Goal: Contribute content: Contribute content

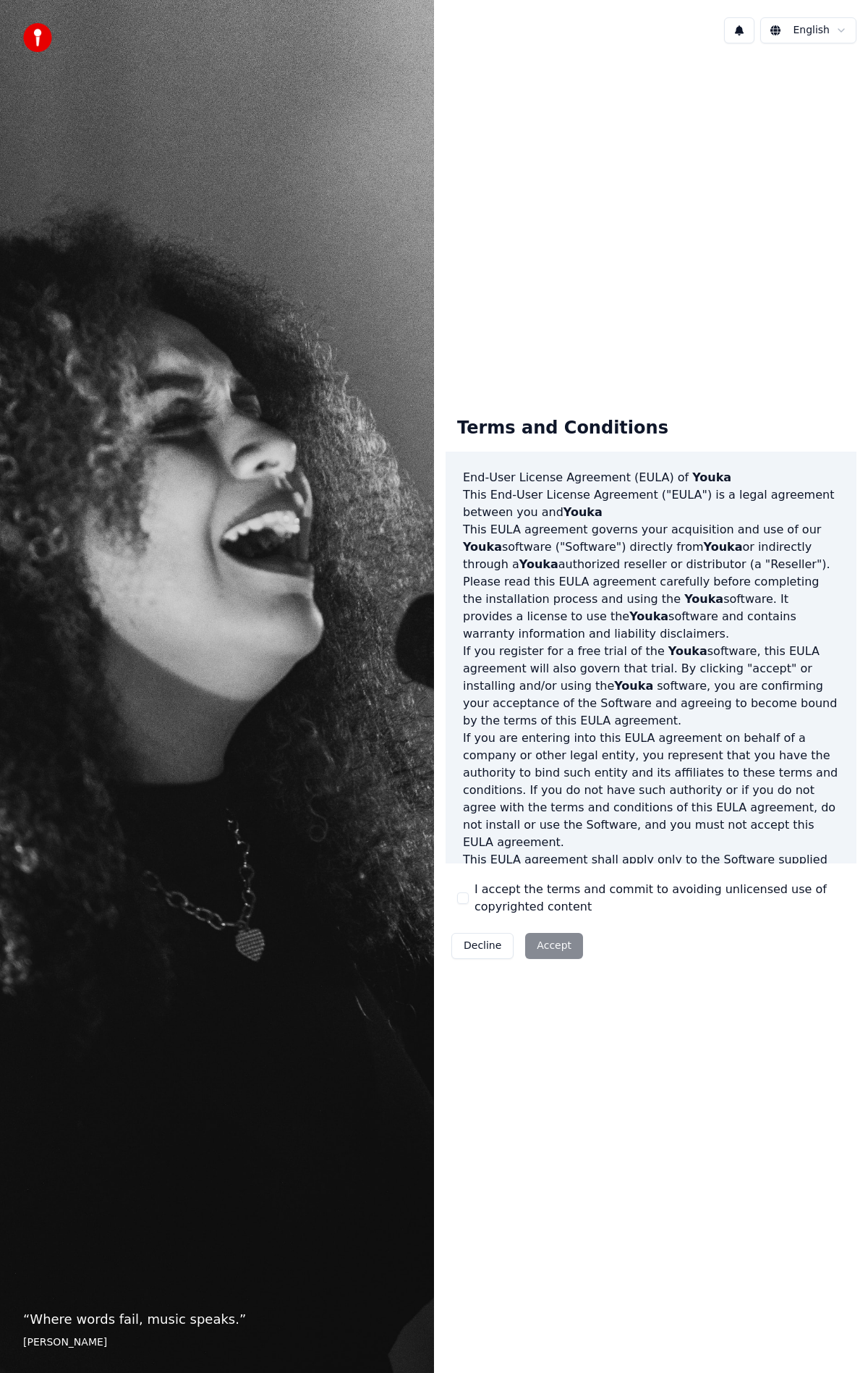
click at [555, 944] on div "Decline Accept" at bounding box center [518, 946] width 143 height 38
click at [466, 900] on button "I accept the terms and commit to avoiding unlicensed use of copyrighted content" at bounding box center [463, 898] width 12 height 12
click at [542, 946] on button "Accept" at bounding box center [554, 946] width 58 height 26
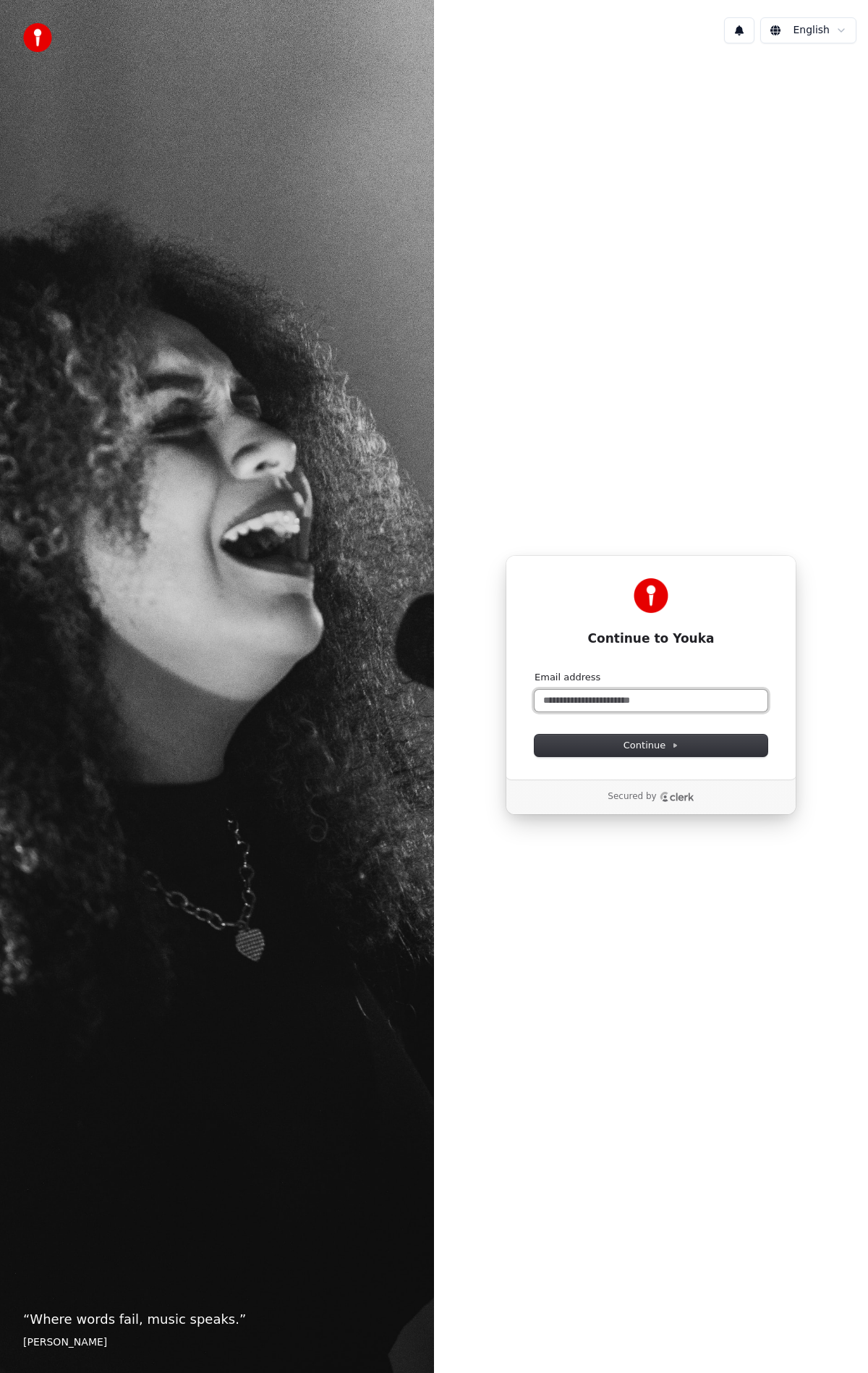
click at [597, 701] on input "Email address" at bounding box center [651, 701] width 233 height 22
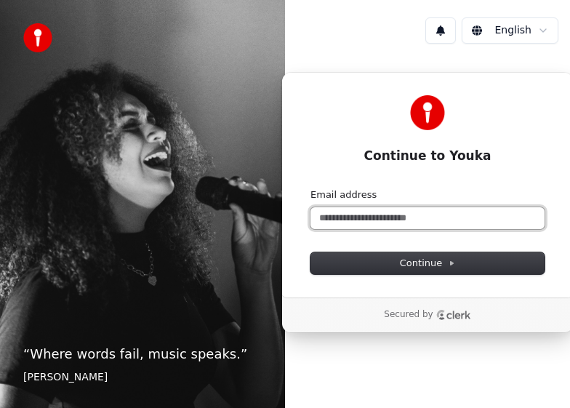
click at [349, 215] on input "Email address" at bounding box center [427, 218] width 234 height 22
click at [310, 188] on button "submit" at bounding box center [310, 188] width 0 height 0
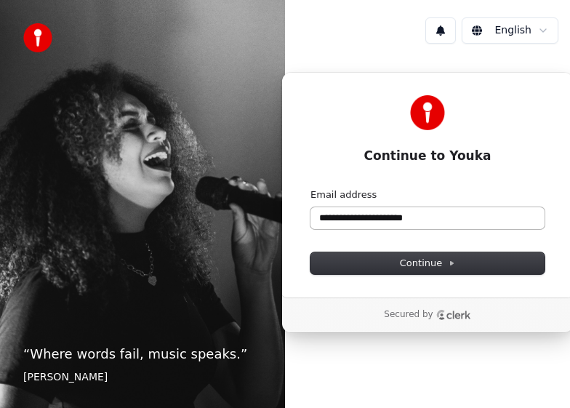
type input "**********"
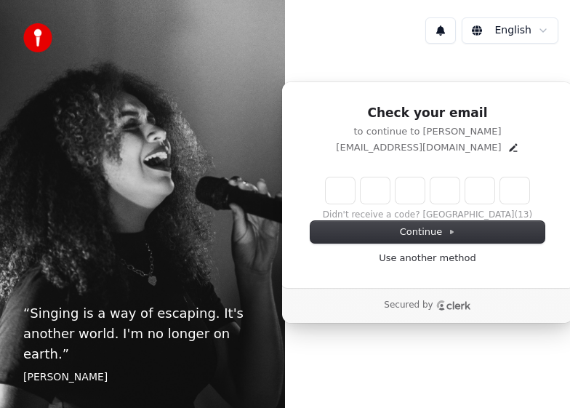
click at [337, 197] on input "Enter verification code" at bounding box center [428, 190] width 204 height 26
type input "******"
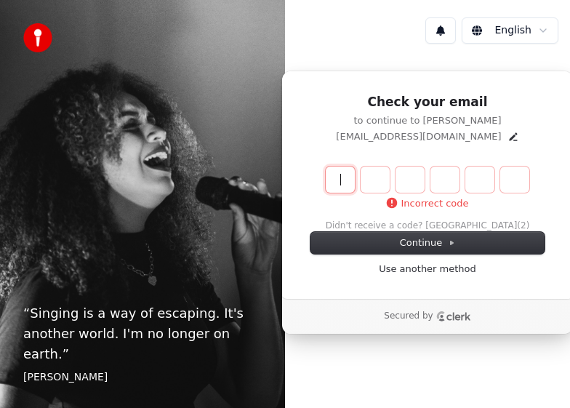
click at [339, 180] on input "Enter verification code" at bounding box center [442, 179] width 233 height 26
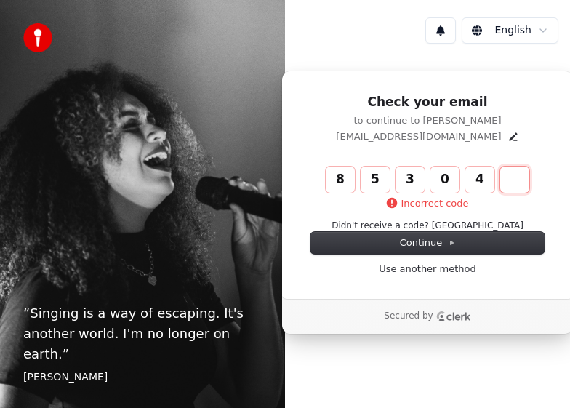
type input "******"
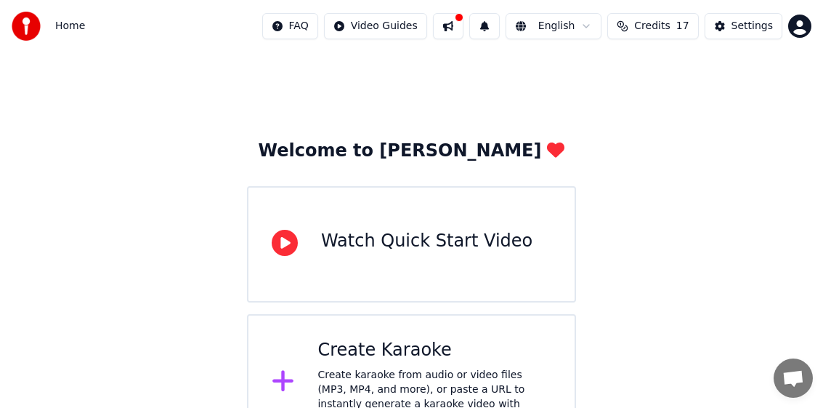
click at [463, 28] on button at bounding box center [448, 26] width 31 height 26
click at [66, 23] on span "Home" at bounding box center [70, 26] width 30 height 15
click at [65, 28] on span "Home" at bounding box center [70, 26] width 30 height 15
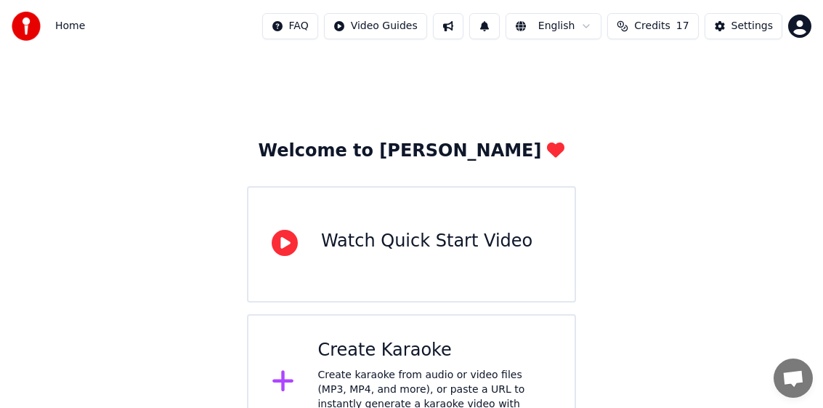
click at [28, 28] on img at bounding box center [26, 26] width 29 height 29
click at [569, 25] on html "Home FAQ Video Guides English Credits 17 Settings Welcome to Youka Watch Quick …" at bounding box center [411, 225] width 823 height 451
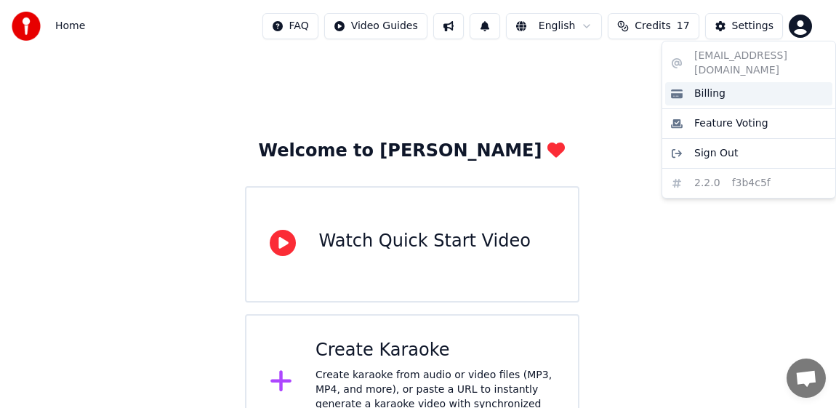
click at [569, 86] on span "Billing" at bounding box center [709, 93] width 31 height 15
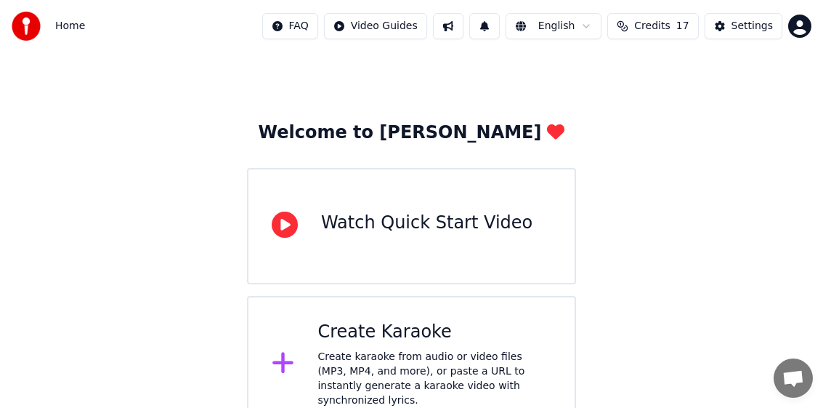
scroll to position [28, 0]
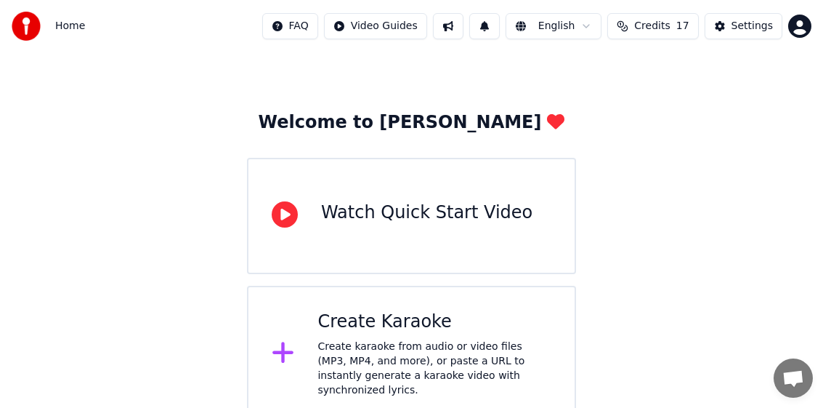
click at [569, 23] on html "Home FAQ Video Guides English Credits 17 Settings Welcome to Youka Watch Quick …" at bounding box center [411, 197] width 823 height 451
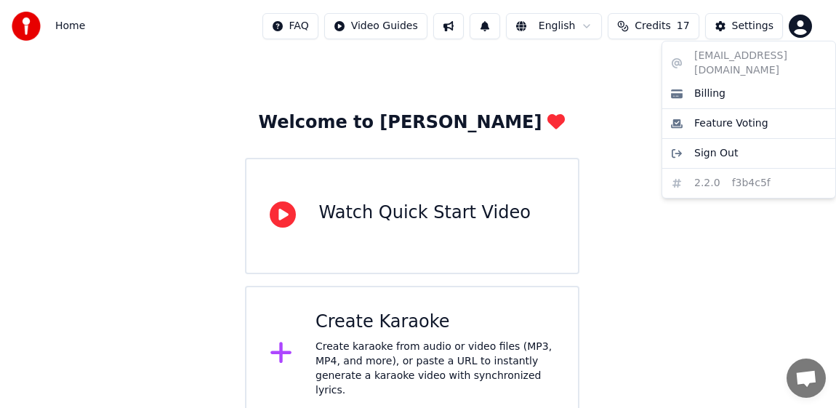
click at [569, 22] on html "Home FAQ Video Guides English Credits 17 Settings Welcome to Youka Watch Quick …" at bounding box center [418, 197] width 836 height 451
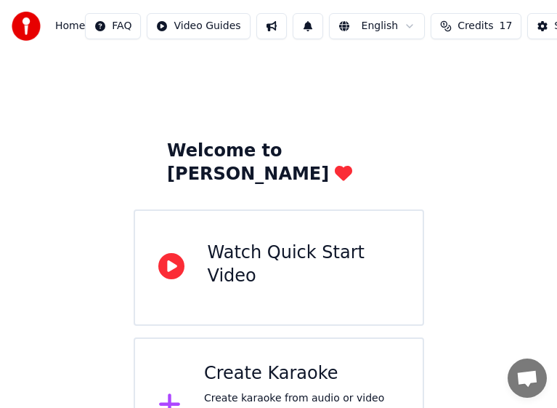
click at [262, 23] on button at bounding box center [272, 26] width 31 height 26
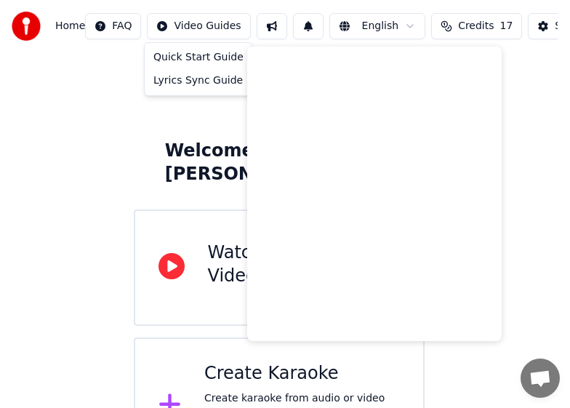
click at [209, 26] on html "Home FAQ Video Guides English Credits 17 Settings Welcome to Youka Watch Quick …" at bounding box center [285, 237] width 570 height 474
click at [541, 24] on html "Home FAQ Video Guides English Credits 17 Settings Welcome to Youka Watch Quick …" at bounding box center [285, 237] width 570 height 474
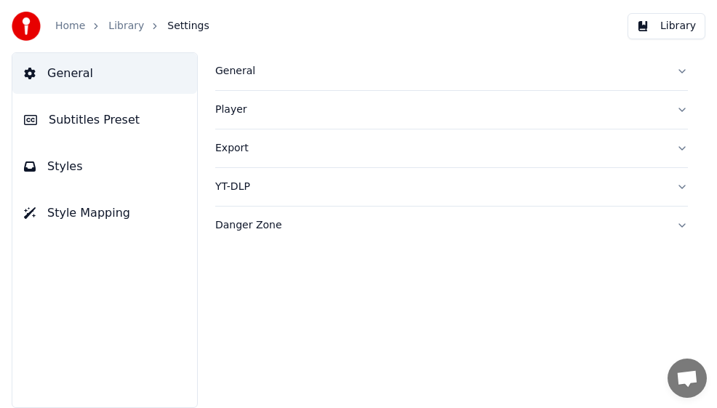
click at [682, 70] on button "General" at bounding box center [451, 71] width 472 height 38
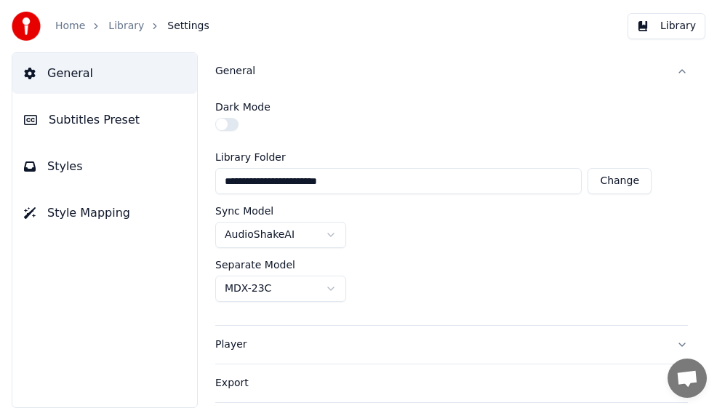
click at [672, 340] on button "Player" at bounding box center [451, 345] width 472 height 38
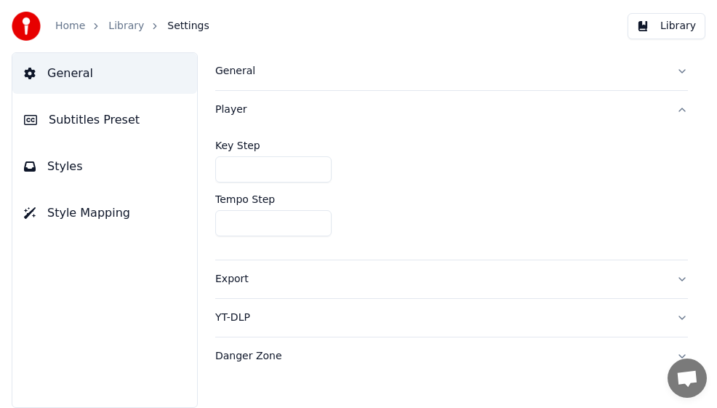
click at [684, 281] on button "Export" at bounding box center [451, 279] width 472 height 38
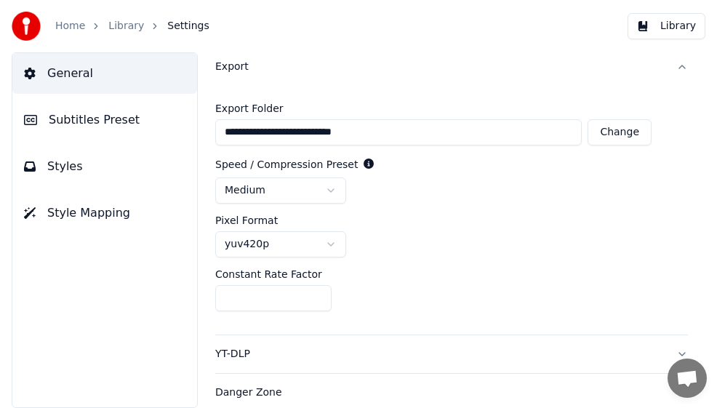
scroll to position [85, 0]
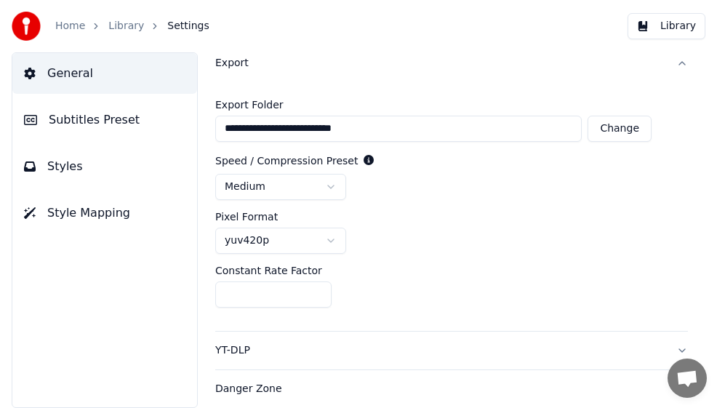
click at [669, 349] on button "YT-DLP" at bounding box center [451, 350] width 472 height 38
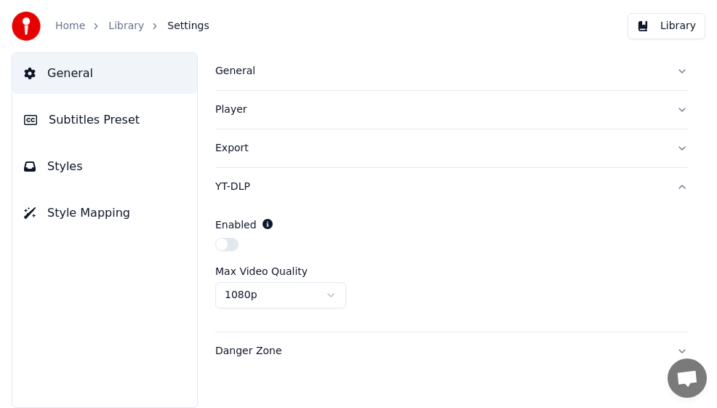
scroll to position [0, 0]
click at [679, 349] on button "Danger Zone" at bounding box center [451, 351] width 472 height 38
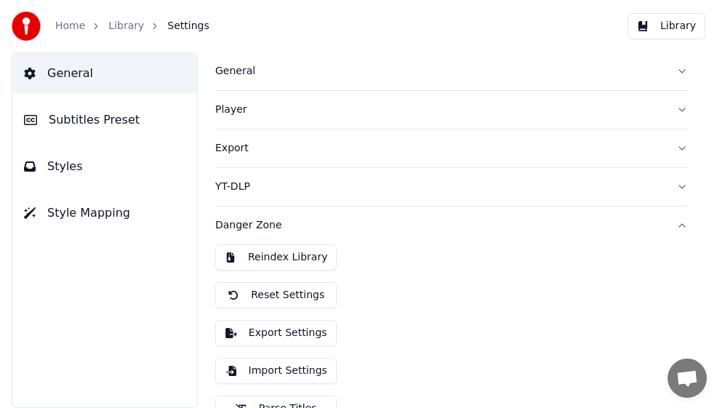
click at [58, 74] on span "General" at bounding box center [70, 73] width 46 height 17
click at [56, 118] on span "Subtitles Preset" at bounding box center [94, 119] width 91 height 17
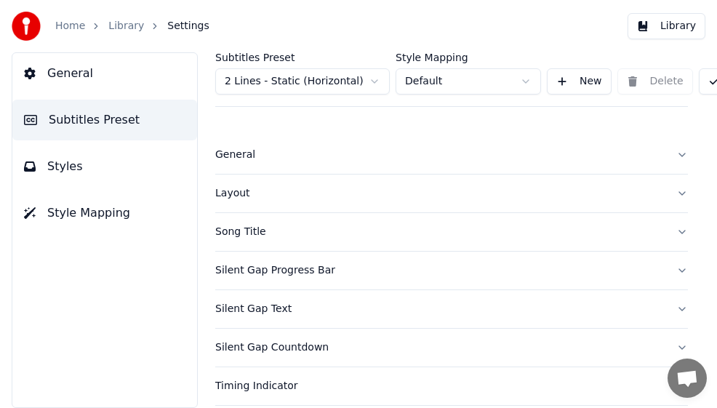
click at [60, 170] on span "Styles" at bounding box center [65, 166] width 36 height 17
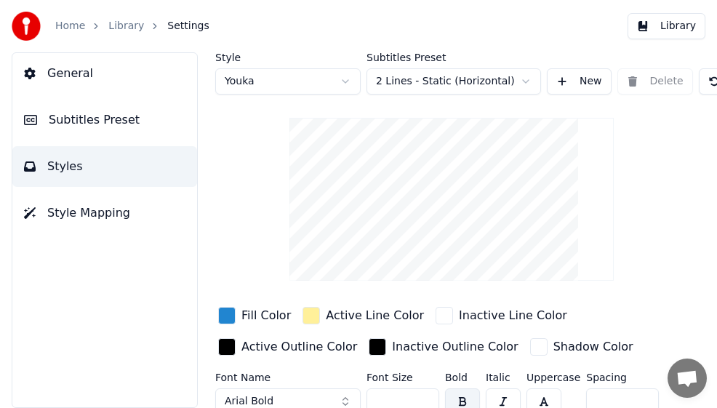
click at [70, 211] on span "Style Mapping" at bounding box center [88, 212] width 83 height 17
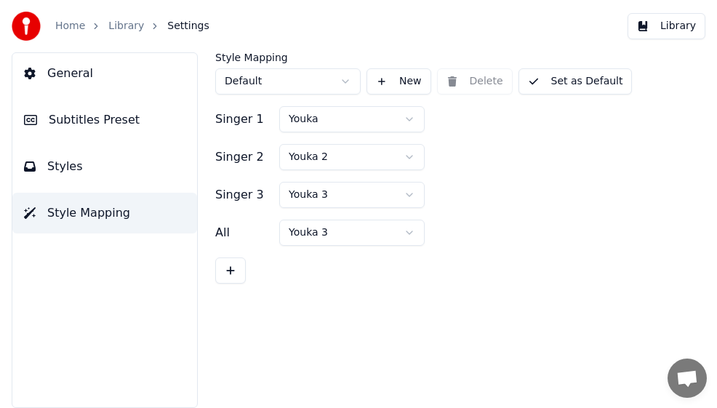
click at [72, 25] on link "Home" at bounding box center [70, 26] width 30 height 15
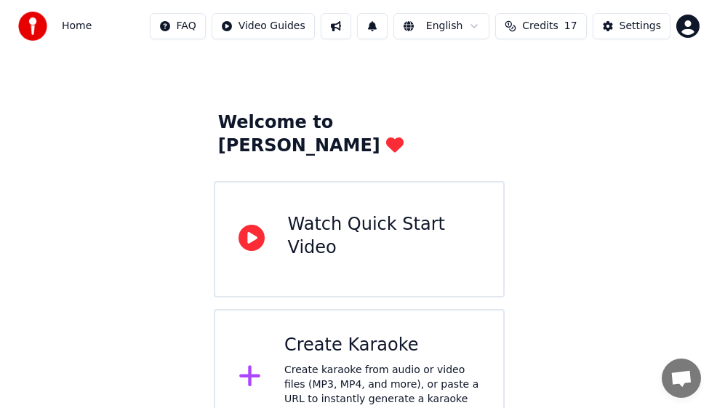
scroll to position [43, 0]
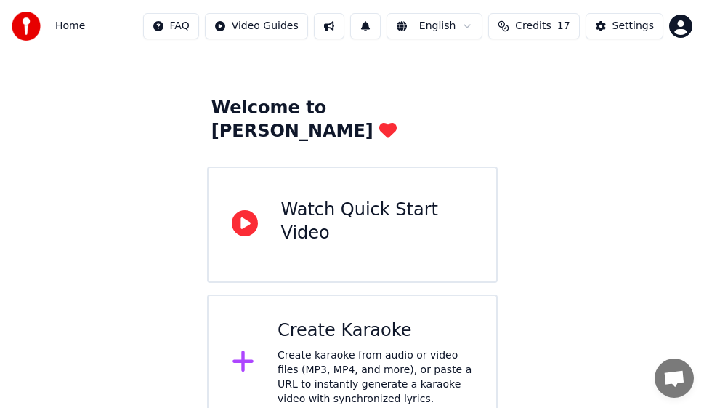
click at [403, 322] on div "Create Karaoke Create karaoke from audio or video files (MP3, MP4, and more), o…" at bounding box center [376, 362] width 196 height 87
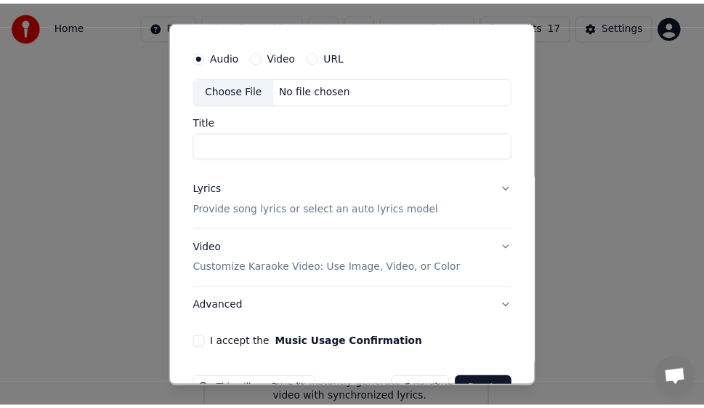
scroll to position [0, 0]
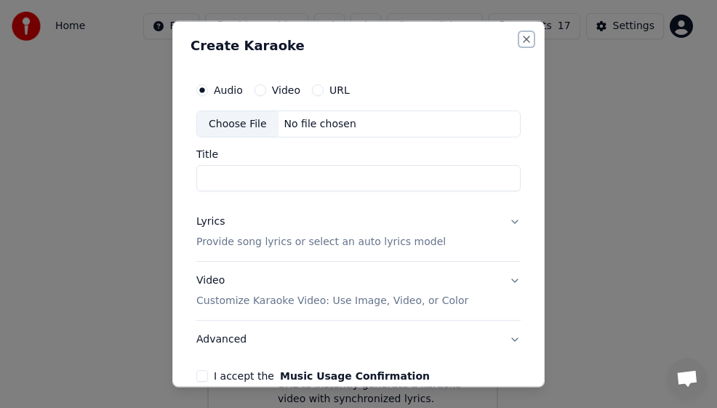
click at [520, 39] on button "Close" at bounding box center [526, 39] width 12 height 12
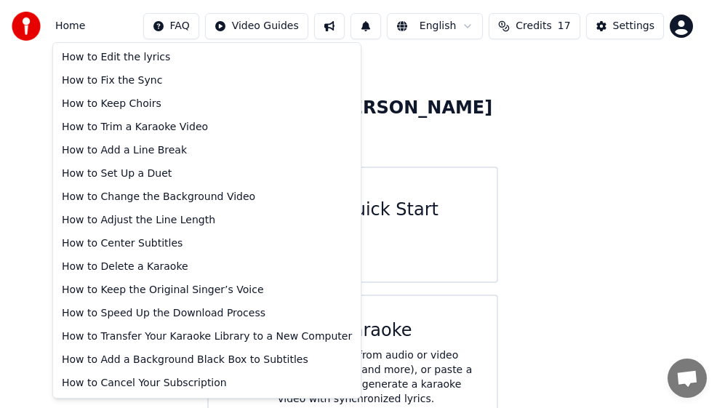
click at [186, 24] on html "Home FAQ Video Guides English Credits 17 Settings Welcome to Youka Watch Quick …" at bounding box center [358, 194] width 717 height 474
click at [339, 24] on html "Home FAQ Video Guides English Credits 17 Settings Welcome to Youka Watch Quick …" at bounding box center [358, 194] width 717 height 474
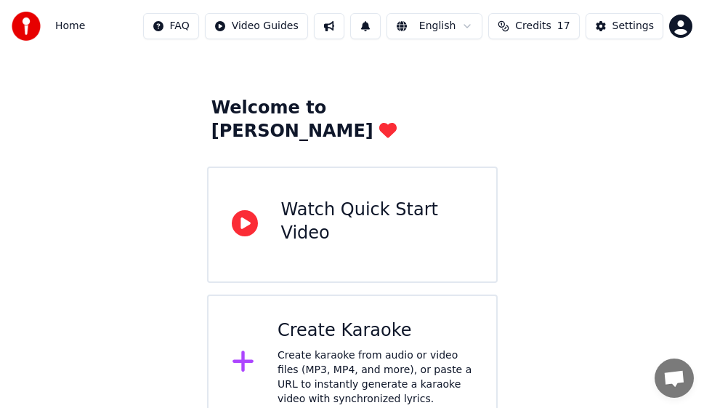
click at [339, 24] on button at bounding box center [329, 26] width 31 height 26
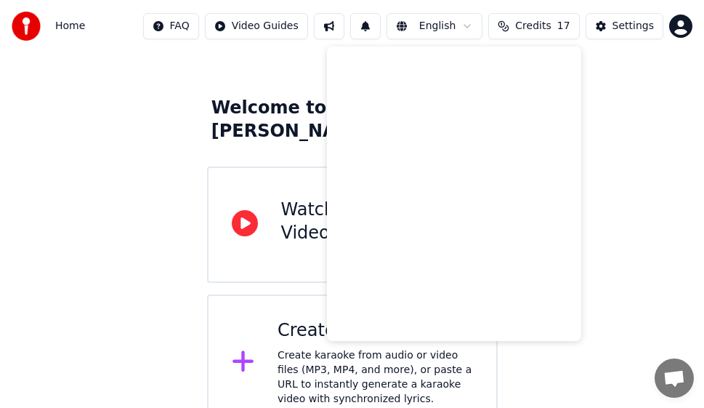
click at [339, 24] on button at bounding box center [329, 26] width 31 height 26
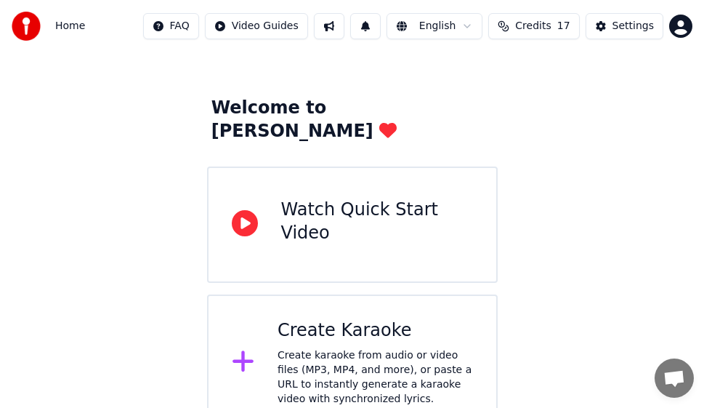
click at [381, 28] on button at bounding box center [365, 26] width 31 height 26
click at [628, 22] on div "Settings" at bounding box center [633, 26] width 41 height 15
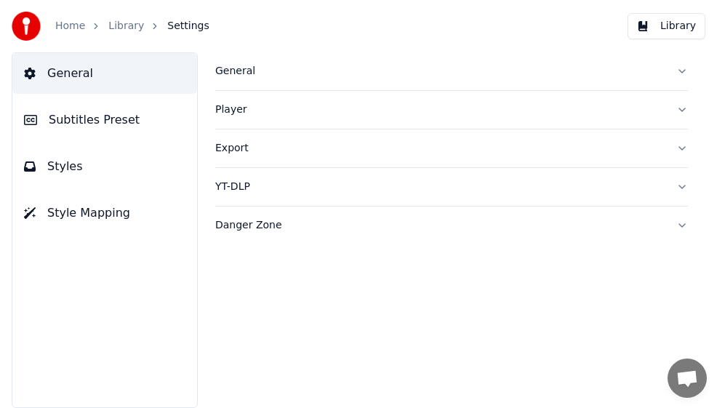
click at [85, 70] on span "General" at bounding box center [70, 73] width 46 height 17
click at [239, 72] on div "General" at bounding box center [439, 71] width 449 height 15
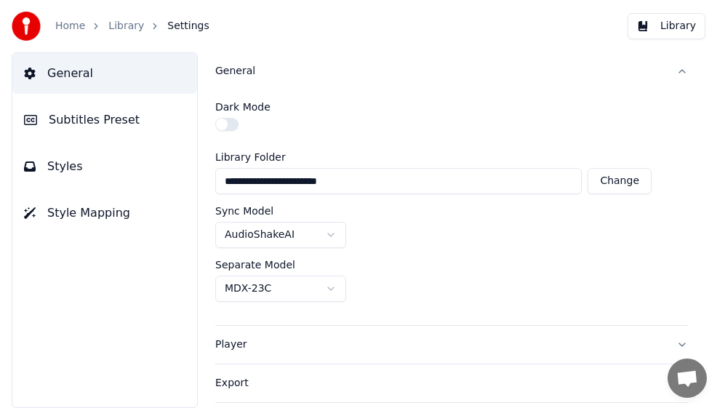
click at [81, 74] on span "General" at bounding box center [70, 73] width 46 height 17
click at [79, 73] on span "General" at bounding box center [70, 73] width 46 height 17
click at [669, 70] on button "General" at bounding box center [451, 71] width 472 height 38
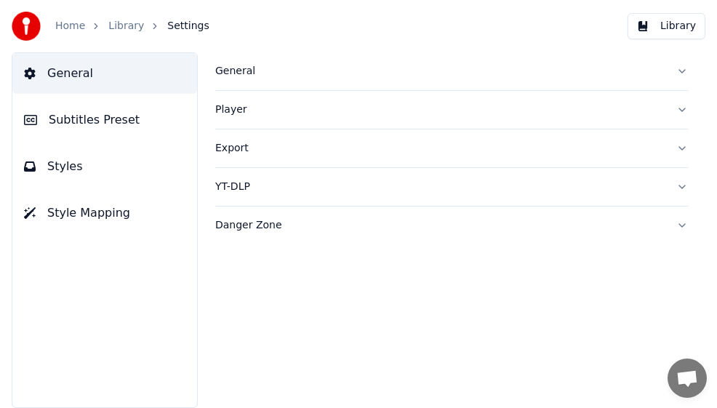
click at [79, 26] on link "Home" at bounding box center [70, 26] width 30 height 15
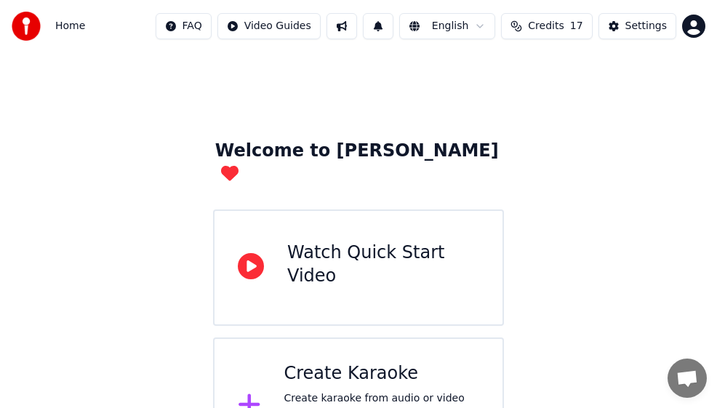
click at [676, 25] on html "Home FAQ Video Guides English Credits 17 Settings Welcome to Youka Watch Quick …" at bounding box center [358, 237] width 717 height 474
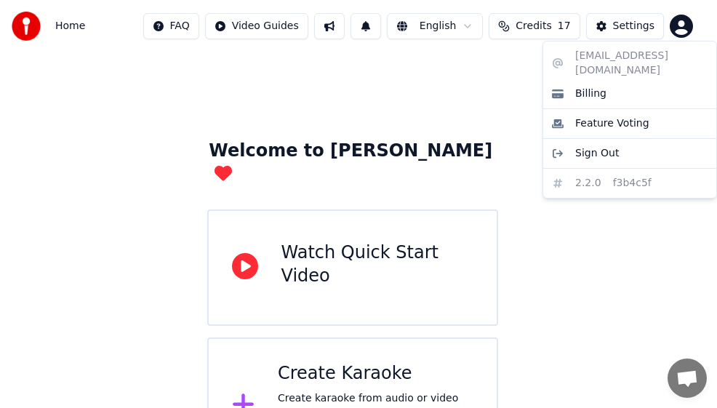
click at [609, 25] on html "Home FAQ Video Guides English Credits 17 Settings Welcome to Youka Watch Quick …" at bounding box center [358, 237] width 717 height 474
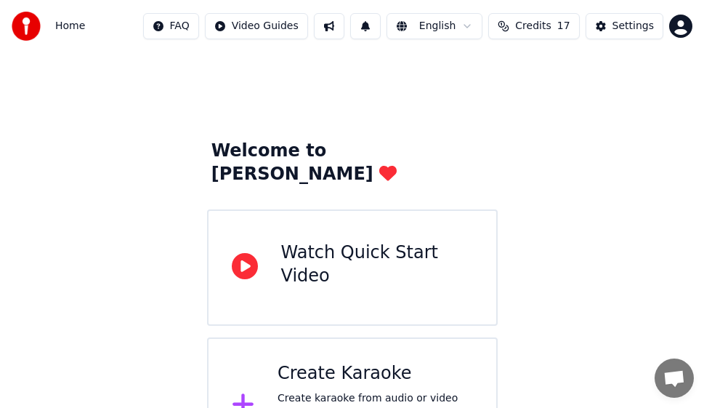
click at [609, 25] on button "Settings" at bounding box center [625, 26] width 78 height 26
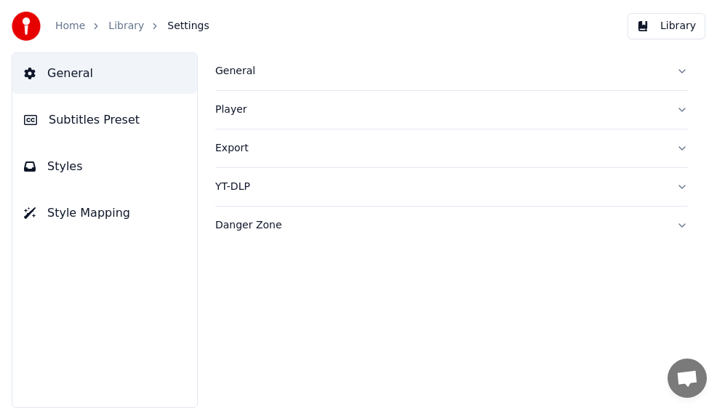
click at [130, 26] on link "Library" at bounding box center [126, 26] width 36 height 15
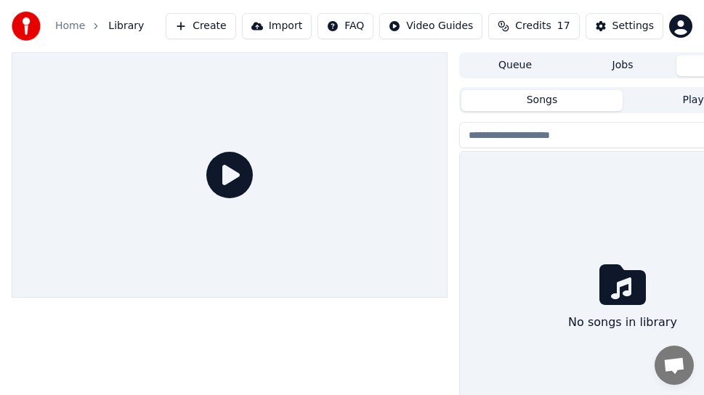
click at [549, 92] on button "Songs" at bounding box center [542, 100] width 161 height 21
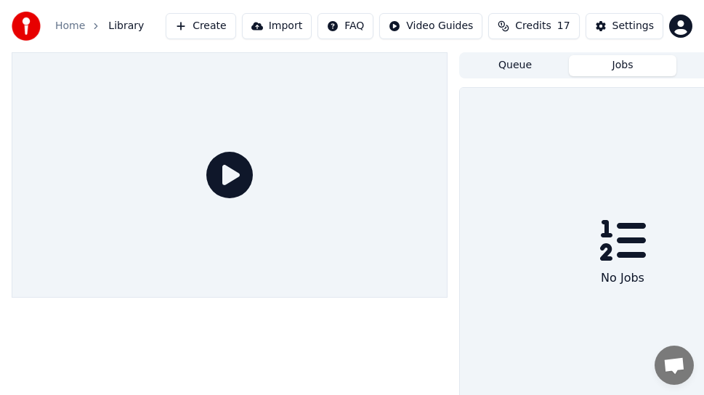
click at [621, 63] on button "Jobs" at bounding box center [623, 65] width 108 height 21
click at [516, 64] on button "Queue" at bounding box center [516, 65] width 108 height 21
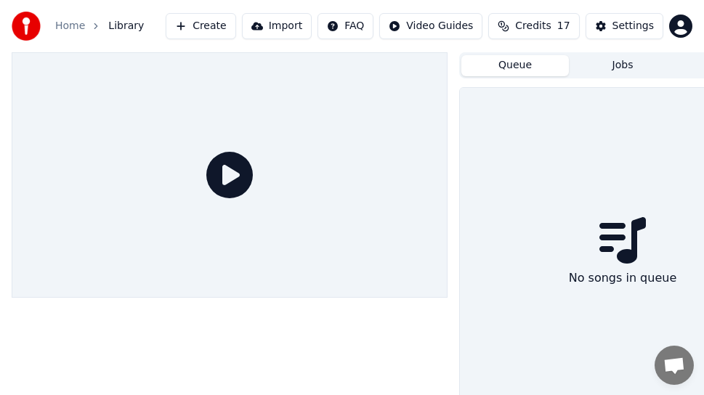
click at [284, 183] on div at bounding box center [230, 175] width 436 height 246
click at [378, 172] on div at bounding box center [230, 175] width 436 height 246
click at [573, 166] on div "No songs in queue" at bounding box center [623, 255] width 326 height 334
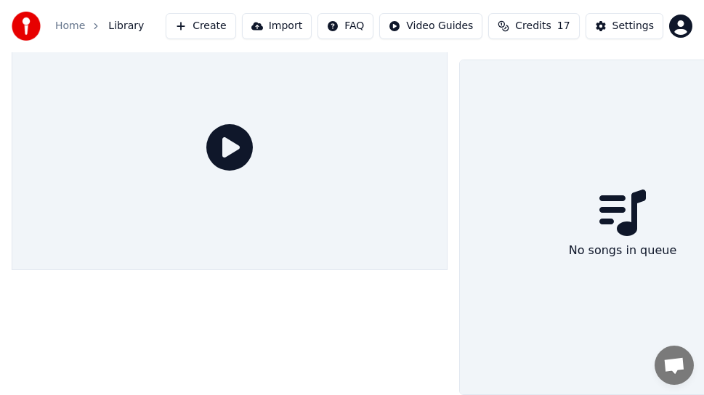
click at [324, 159] on div at bounding box center [230, 148] width 436 height 246
click at [571, 154] on div "No songs in queue" at bounding box center [623, 227] width 326 height 334
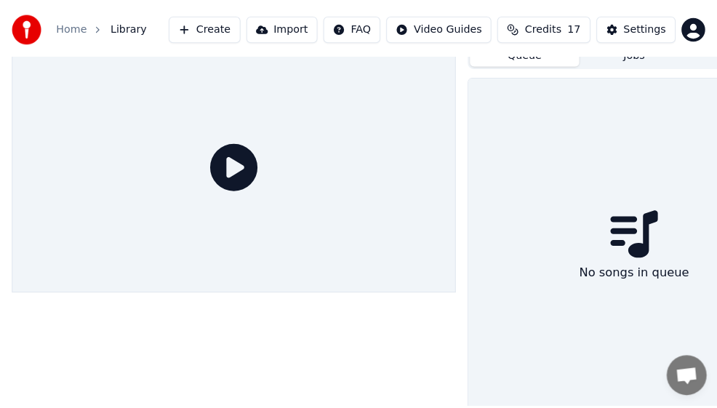
scroll to position [0, 0]
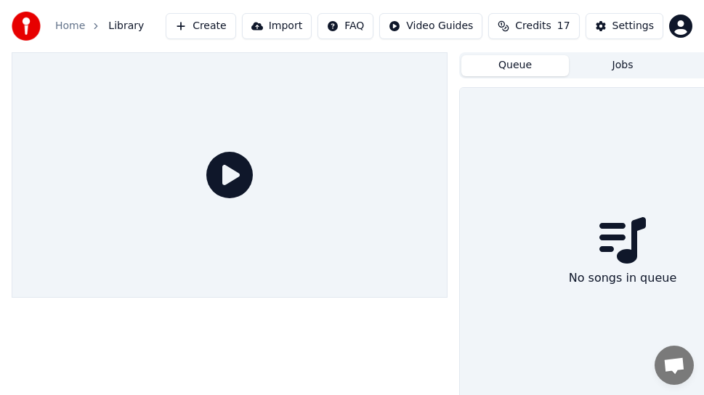
click at [225, 23] on button "Create" at bounding box center [201, 26] width 70 height 26
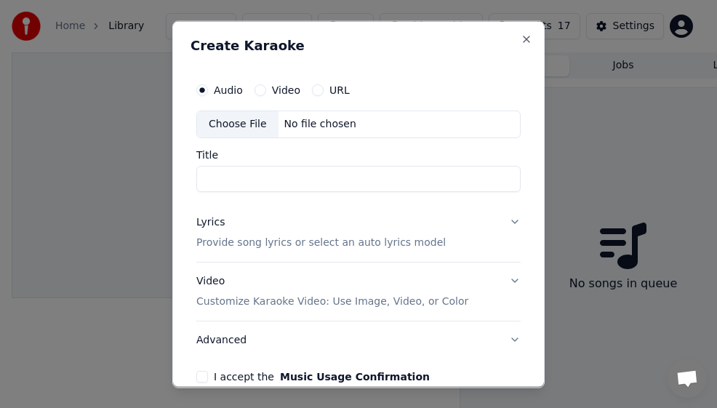
click at [246, 126] on div "Choose File" at bounding box center [237, 123] width 81 height 26
type input "**********"
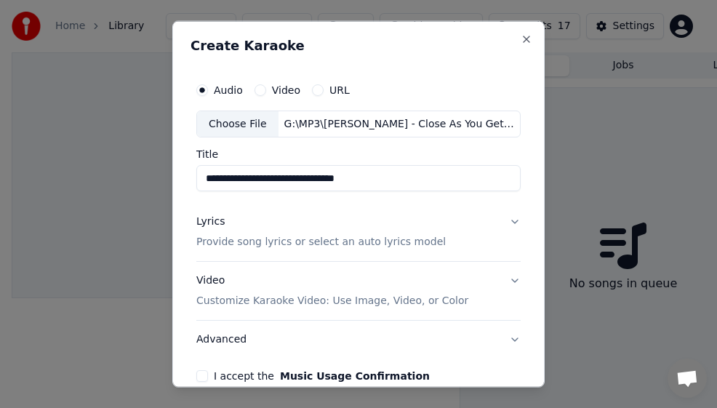
click at [502, 219] on button "Lyrics Provide song lyrics or select an auto lyrics model" at bounding box center [358, 232] width 324 height 58
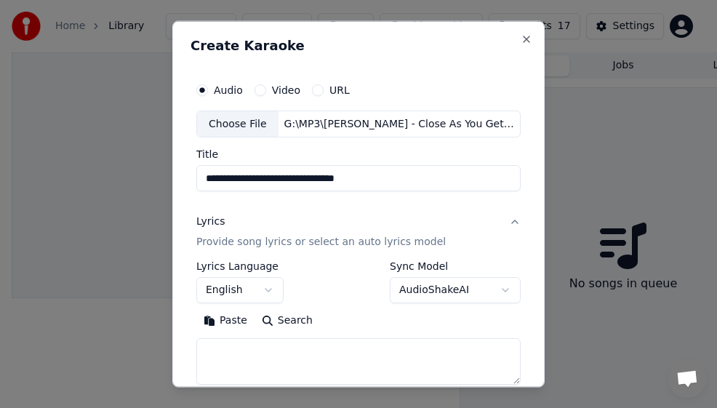
click at [503, 222] on button "Lyrics Provide song lyrics or select an auto lyrics model" at bounding box center [358, 232] width 324 height 58
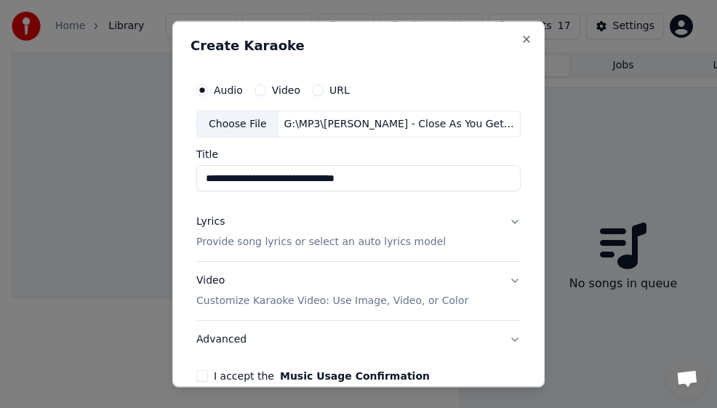
click at [503, 222] on button "Lyrics Provide song lyrics or select an auto lyrics model" at bounding box center [358, 232] width 324 height 58
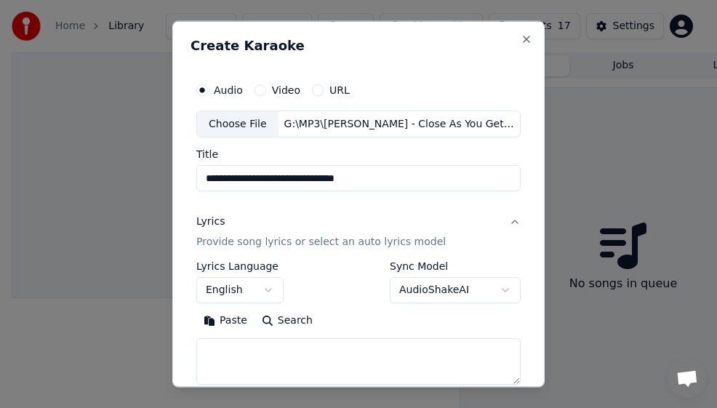
click at [211, 219] on div "Lyrics" at bounding box center [210, 221] width 28 height 15
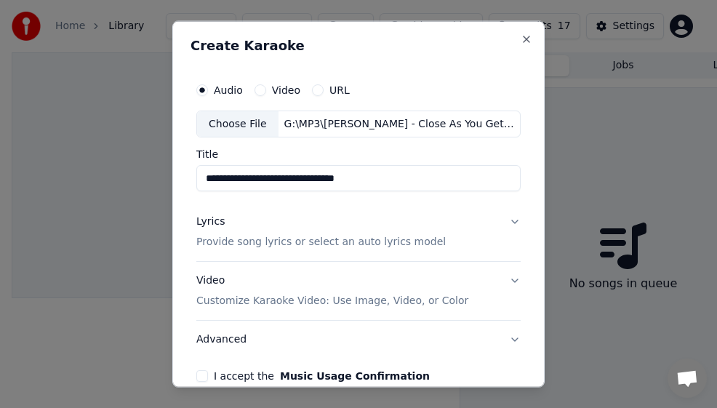
click at [211, 220] on div "Lyrics" at bounding box center [210, 221] width 28 height 15
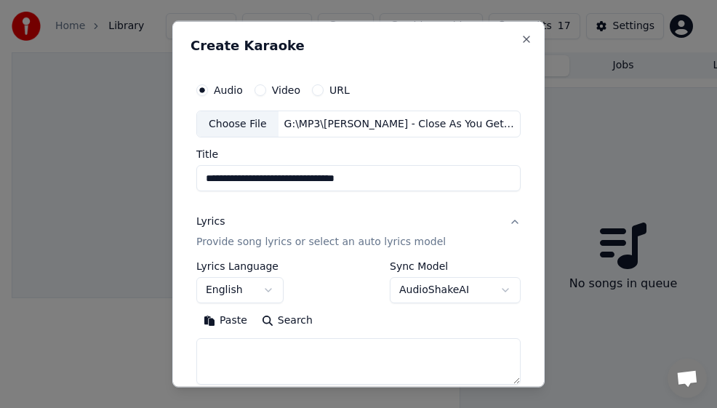
click at [211, 220] on div "Lyrics" at bounding box center [210, 221] width 28 height 15
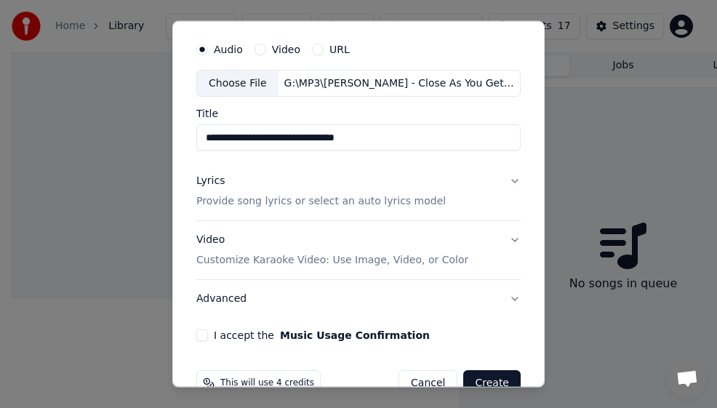
scroll to position [73, 0]
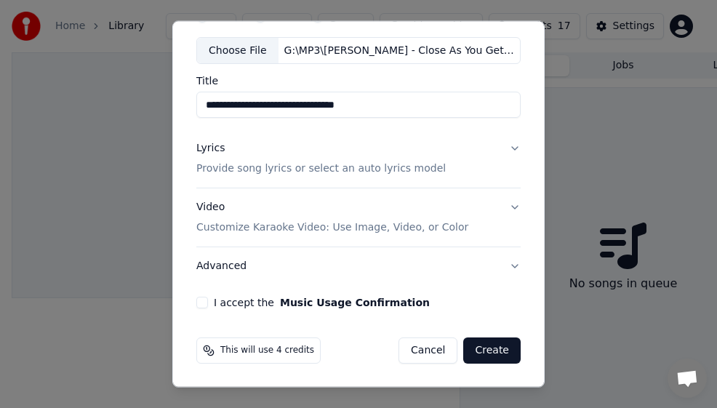
click at [501, 146] on button "Lyrics Provide song lyrics or select an auto lyrics model" at bounding box center [358, 158] width 324 height 58
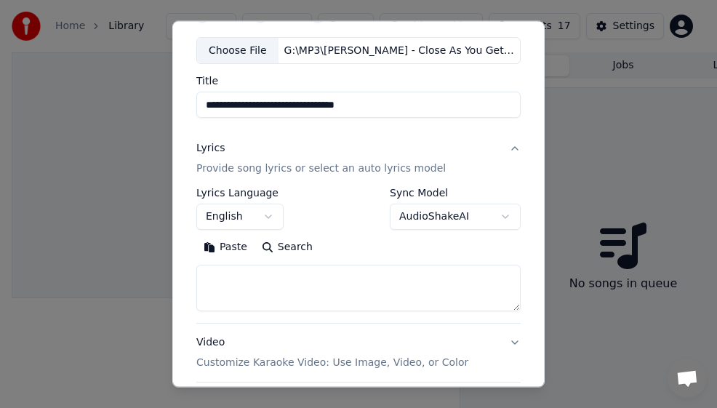
click at [229, 246] on button "Paste" at bounding box center [225, 246] width 58 height 23
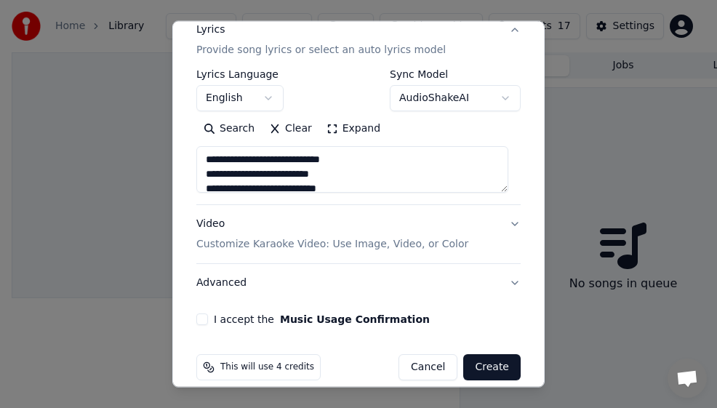
scroll to position [209, 0]
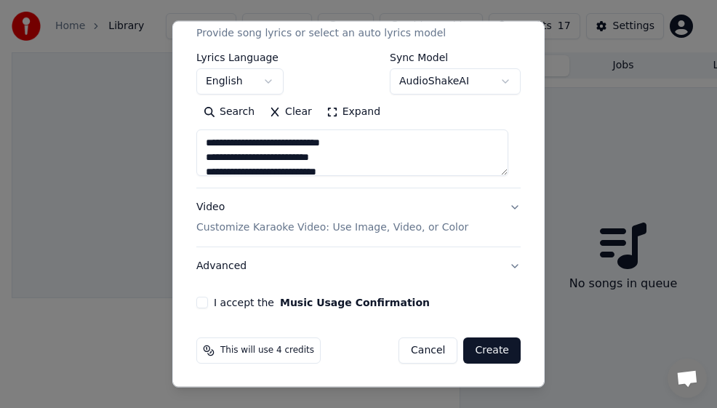
click at [502, 206] on button "Video Customize Karaoke Video: Use Image, Video, or Color" at bounding box center [358, 217] width 324 height 58
type textarea "**********"
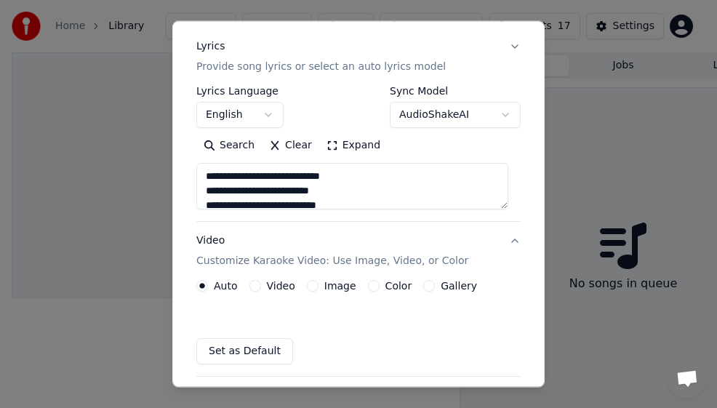
scroll to position [169, 0]
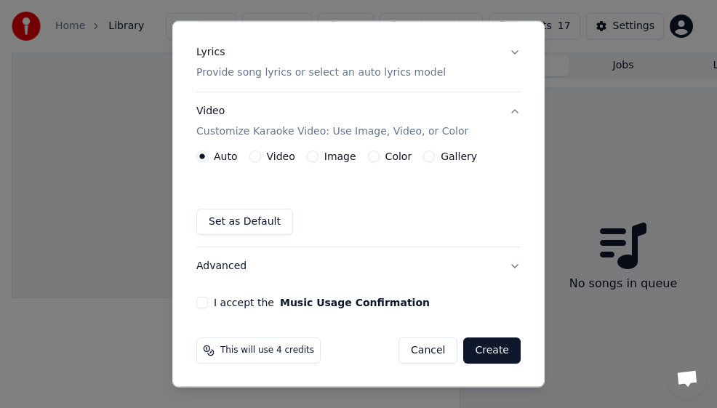
click at [309, 157] on button "Image" at bounding box center [313, 156] width 12 height 12
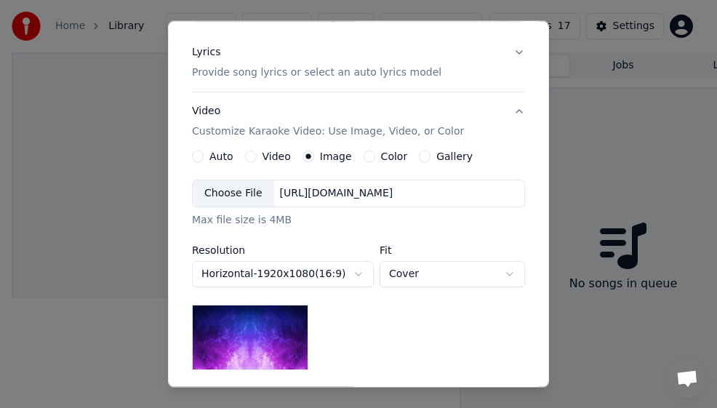
click at [227, 195] on div "Choose File" at bounding box center [233, 193] width 81 height 26
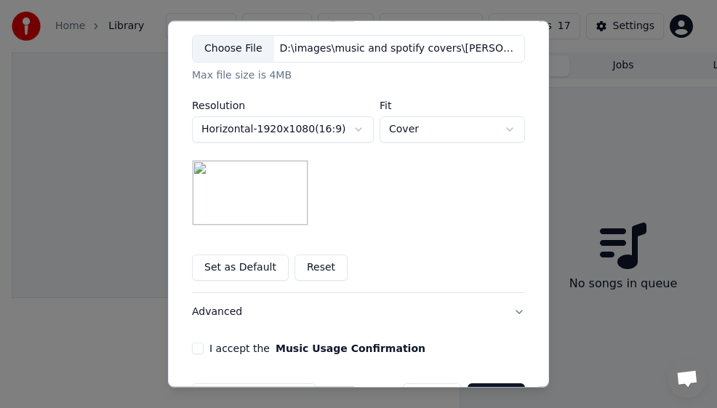
scroll to position [315, 0]
click at [225, 263] on button "Set as Default" at bounding box center [240, 267] width 97 height 26
click at [231, 268] on button "Set as Default" at bounding box center [240, 267] width 97 height 26
click at [192, 345] on button "I accept the Music Usage Confirmation" at bounding box center [198, 348] width 12 height 12
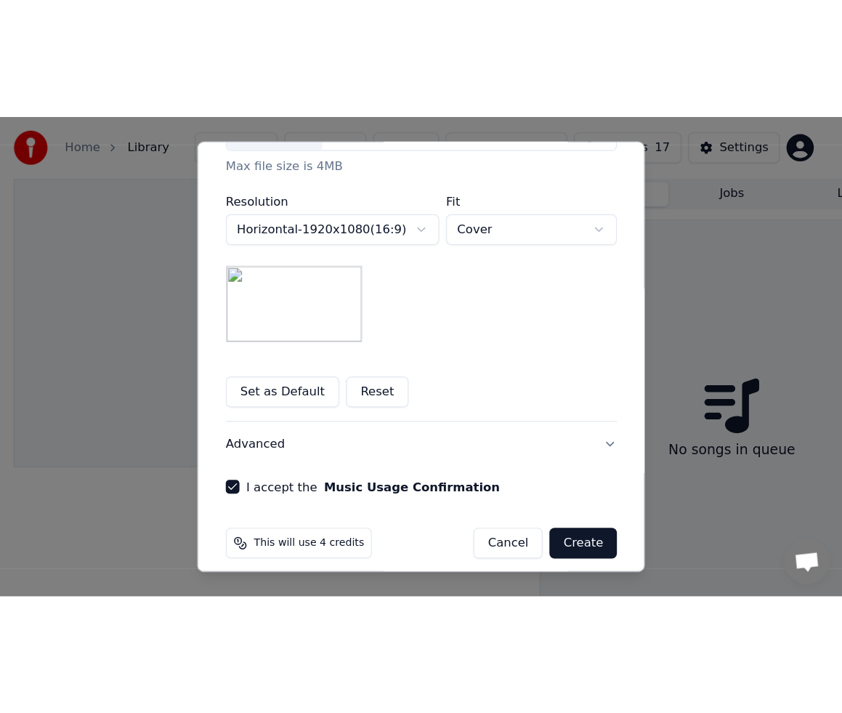
scroll to position [360, 0]
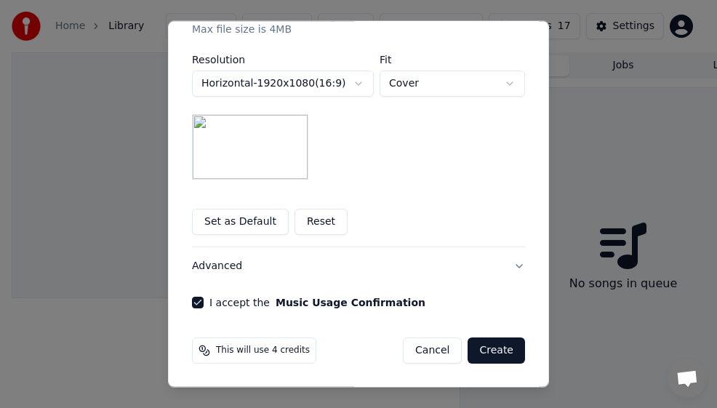
click at [493, 350] on button "Create" at bounding box center [495, 350] width 57 height 26
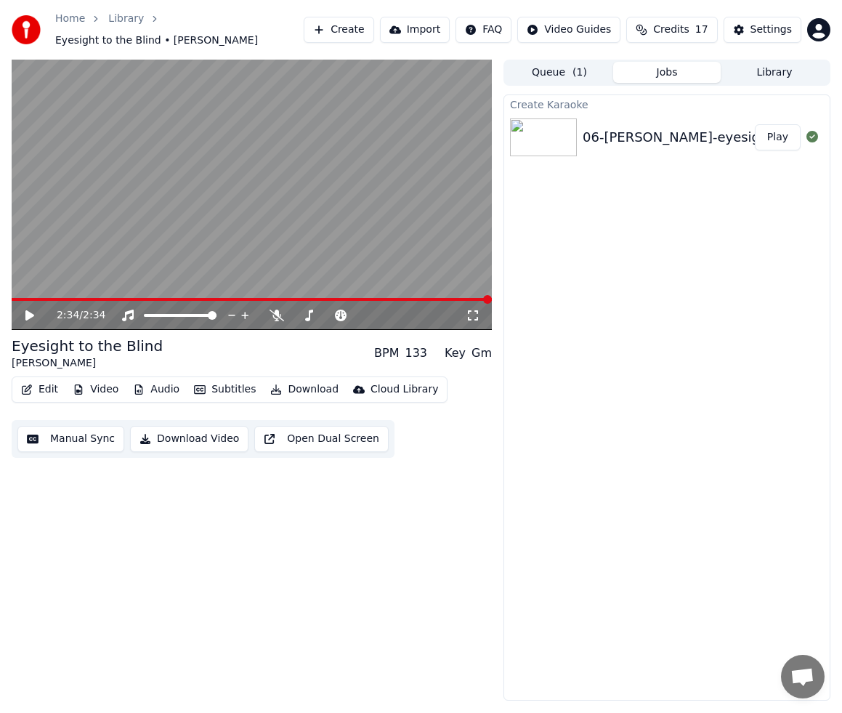
click at [26, 310] on icon at bounding box center [29, 315] width 9 height 10
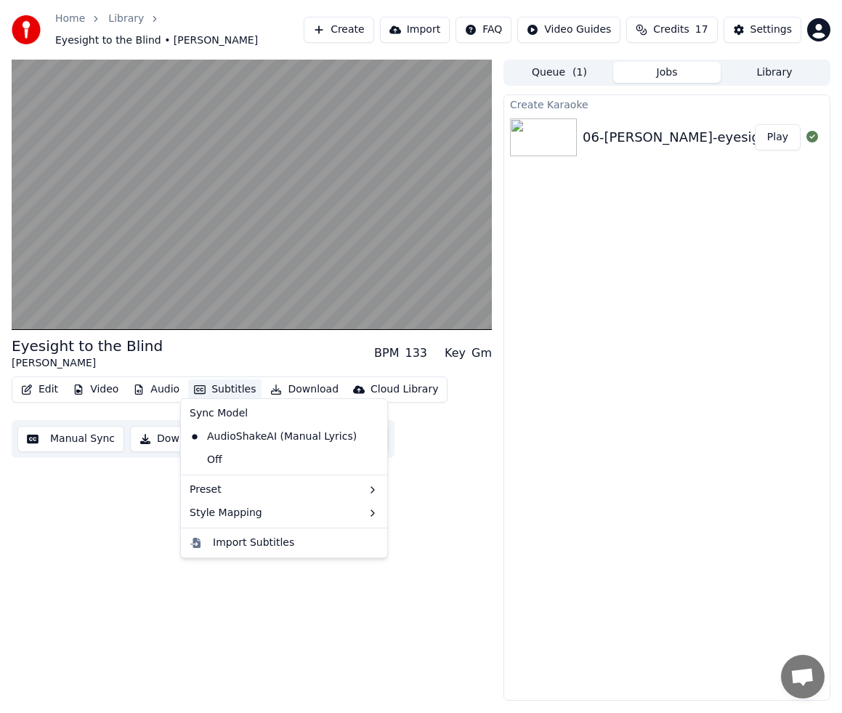
click at [211, 379] on button "Subtitles" at bounding box center [224, 389] width 73 height 20
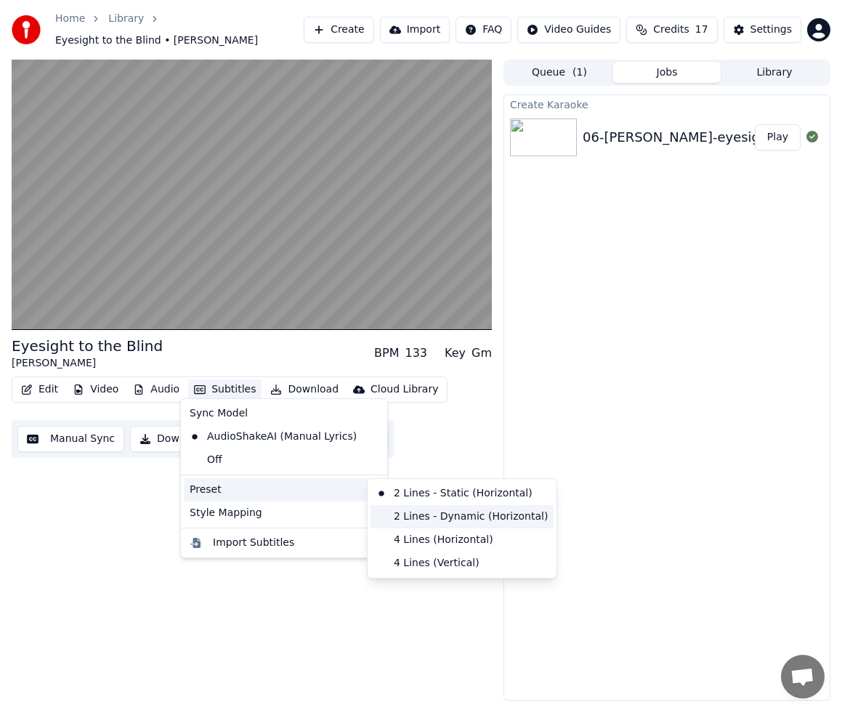
click at [456, 516] on div "2 Lines - Dynamic (Horizontal)" at bounding box center [462, 516] width 183 height 23
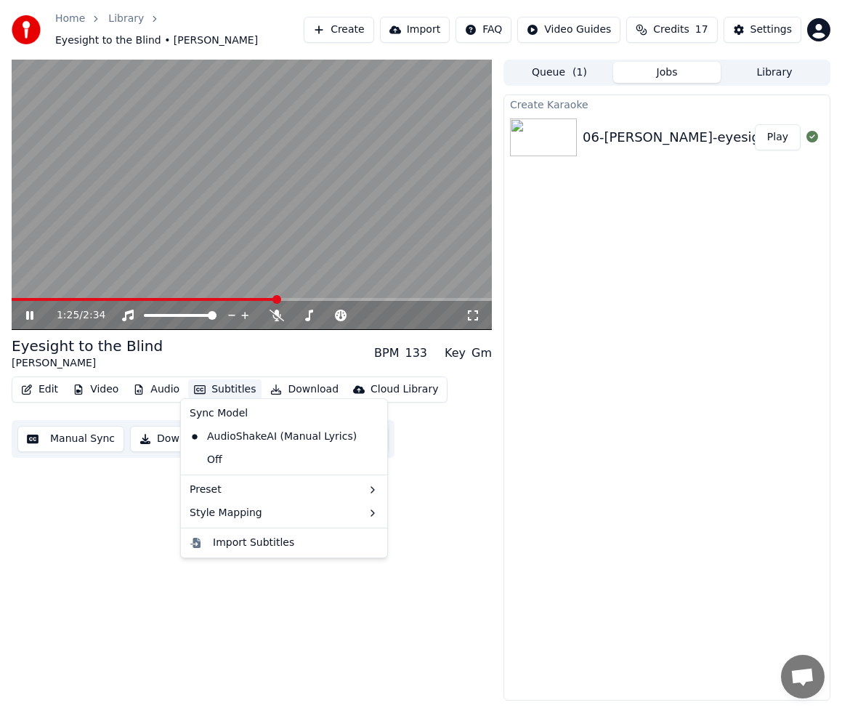
click at [219, 383] on button "Subtitles" at bounding box center [224, 389] width 73 height 20
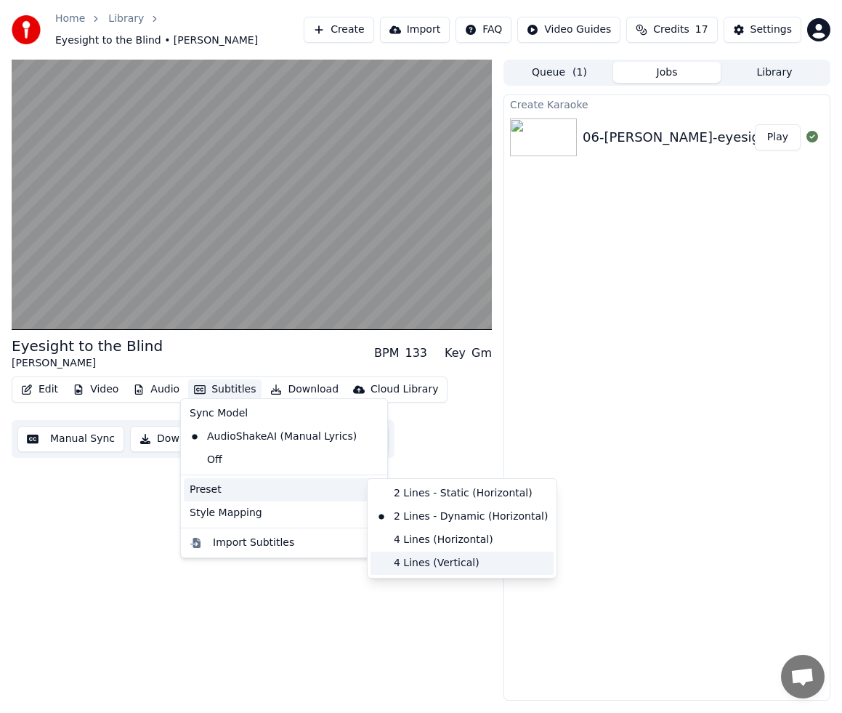
click at [429, 561] on div "4 Lines (Vertical)" at bounding box center [462, 563] width 183 height 23
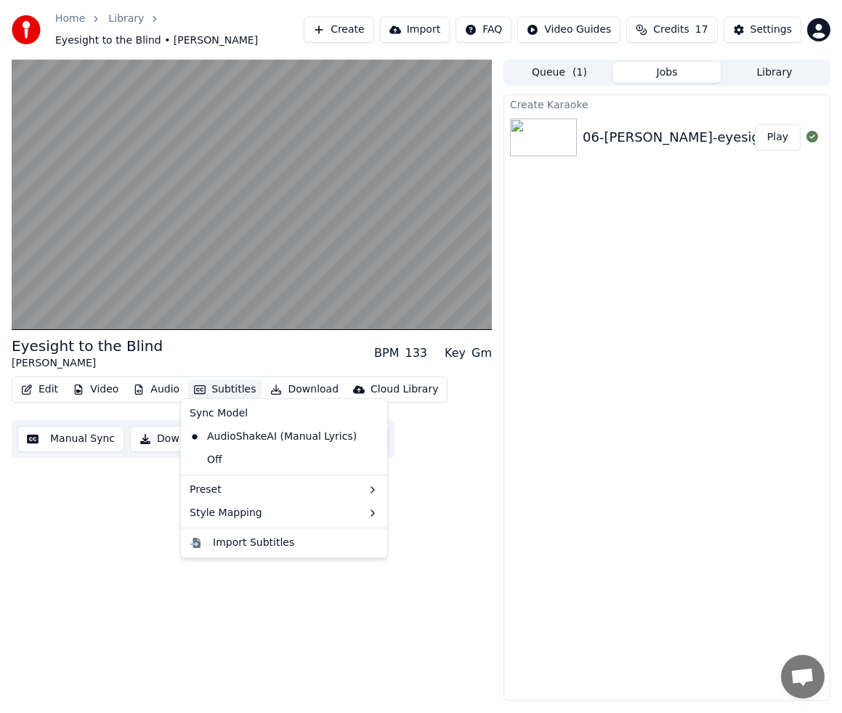
click at [227, 381] on button "Subtitles" at bounding box center [224, 389] width 73 height 20
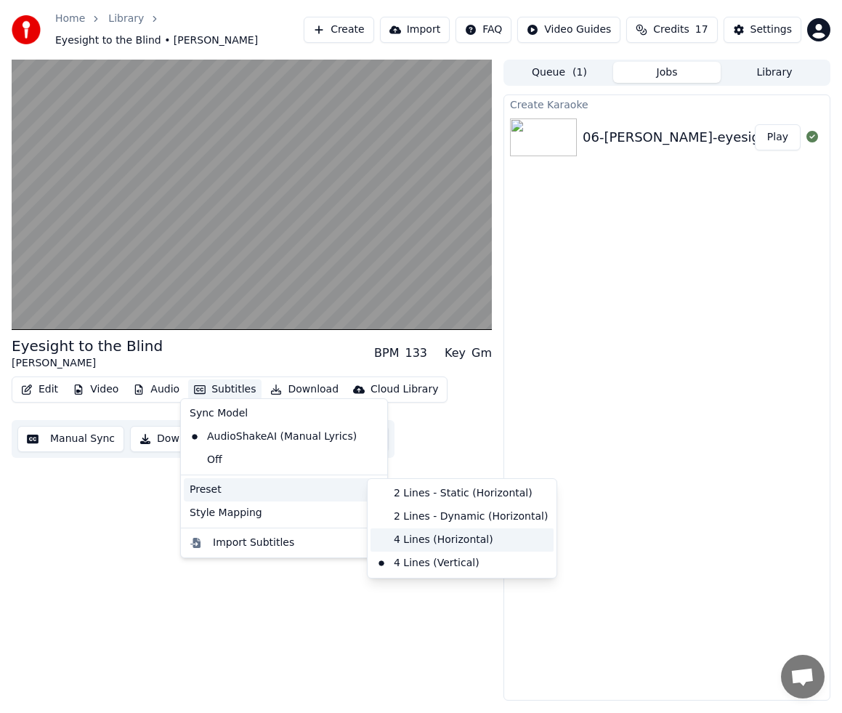
click at [424, 541] on div "4 Lines (Horizontal)" at bounding box center [462, 539] width 183 height 23
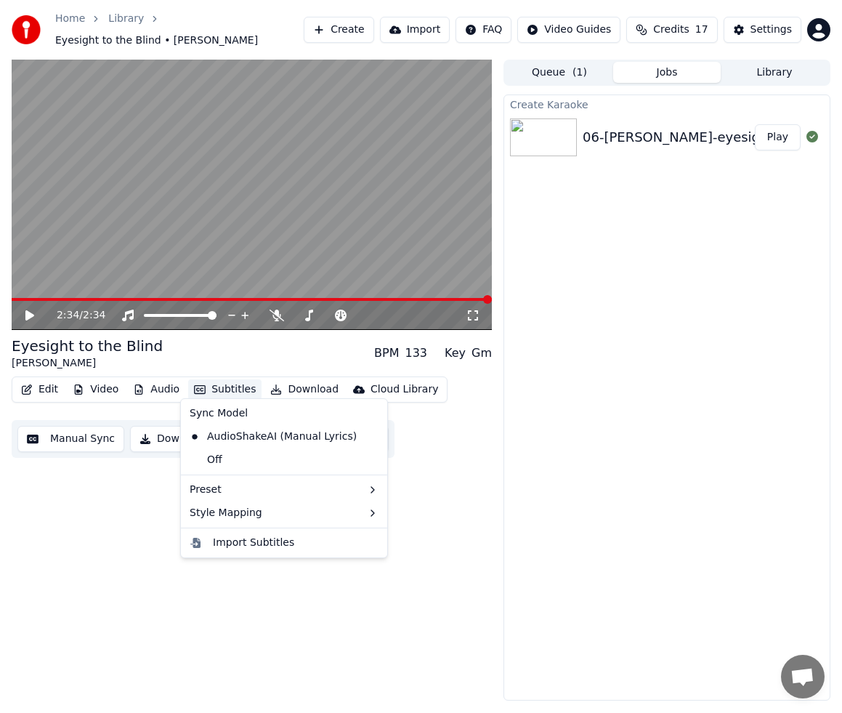
click at [226, 381] on button "Subtitles" at bounding box center [224, 389] width 73 height 20
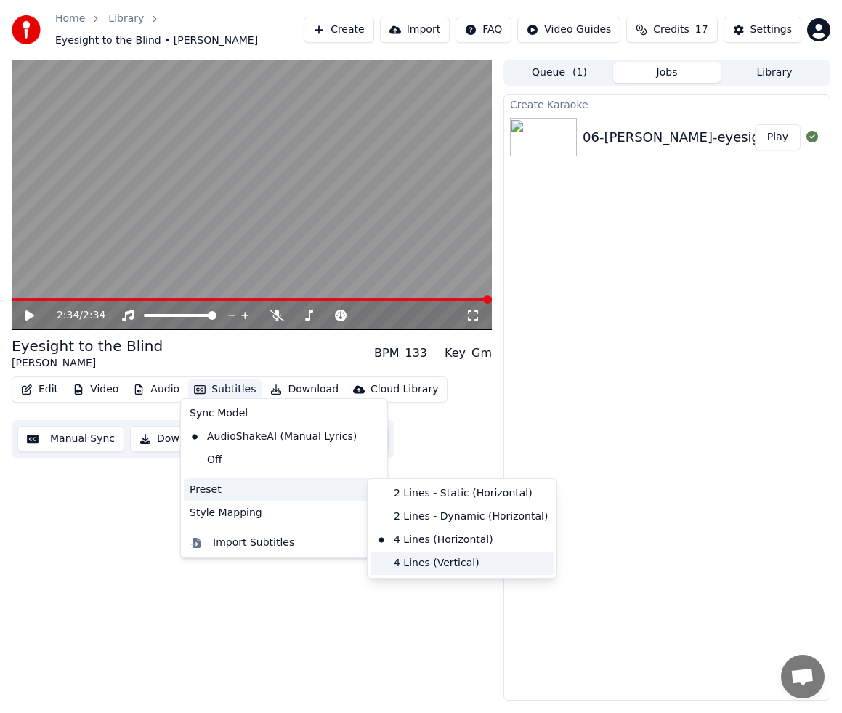
click at [424, 564] on div "4 Lines (Vertical)" at bounding box center [462, 563] width 183 height 23
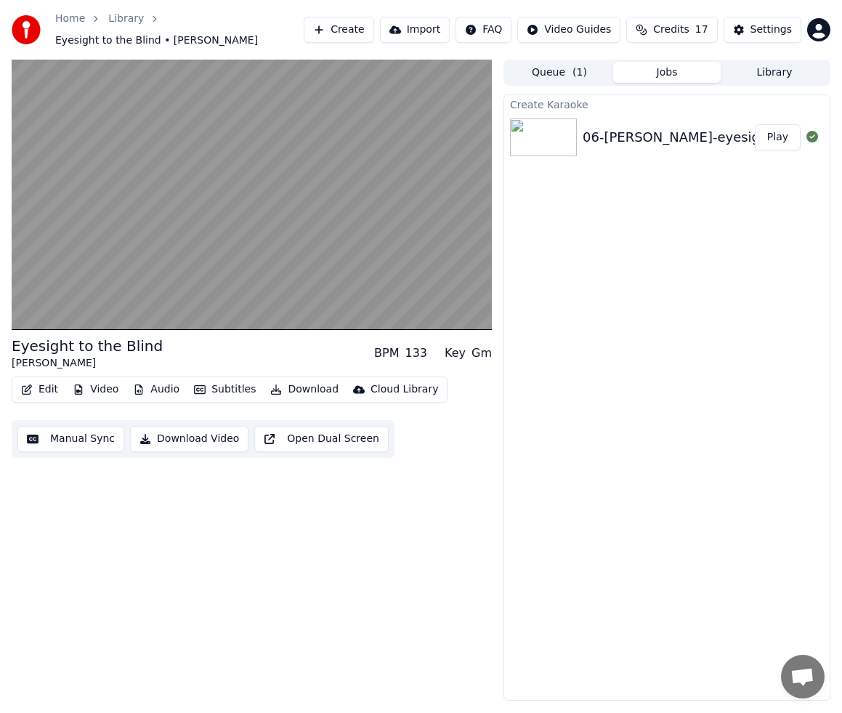
click at [217, 381] on button "Subtitles" at bounding box center [224, 389] width 73 height 20
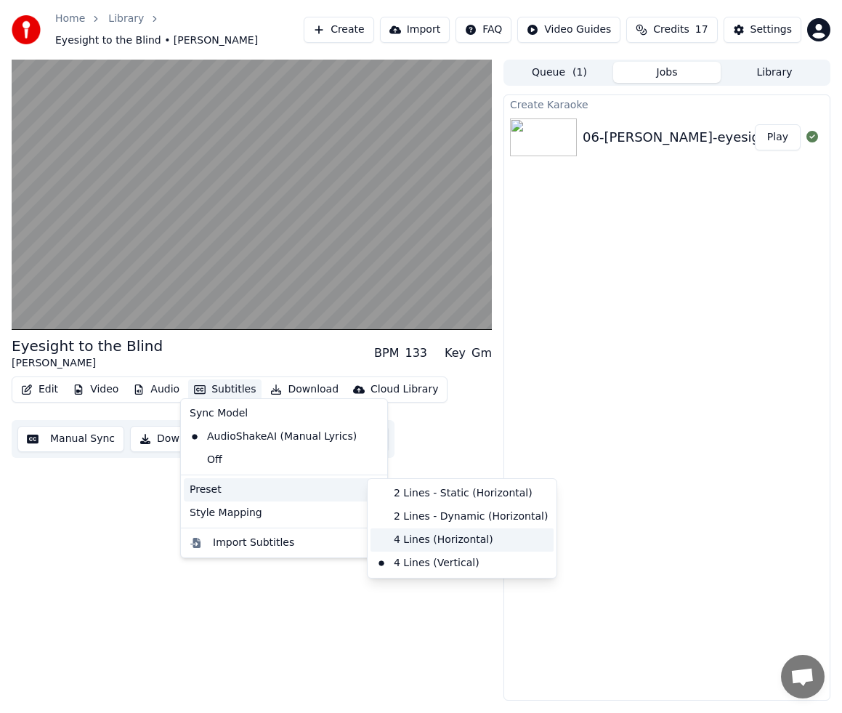
click at [435, 544] on div "4 Lines (Horizontal)" at bounding box center [462, 539] width 183 height 23
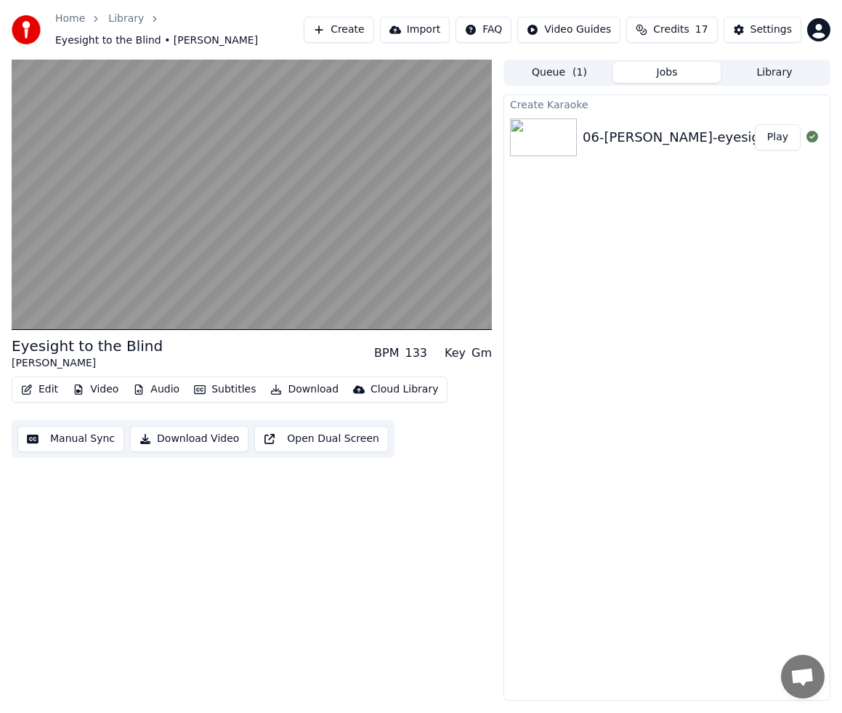
click at [180, 432] on button "Download Video" at bounding box center [189, 439] width 118 height 26
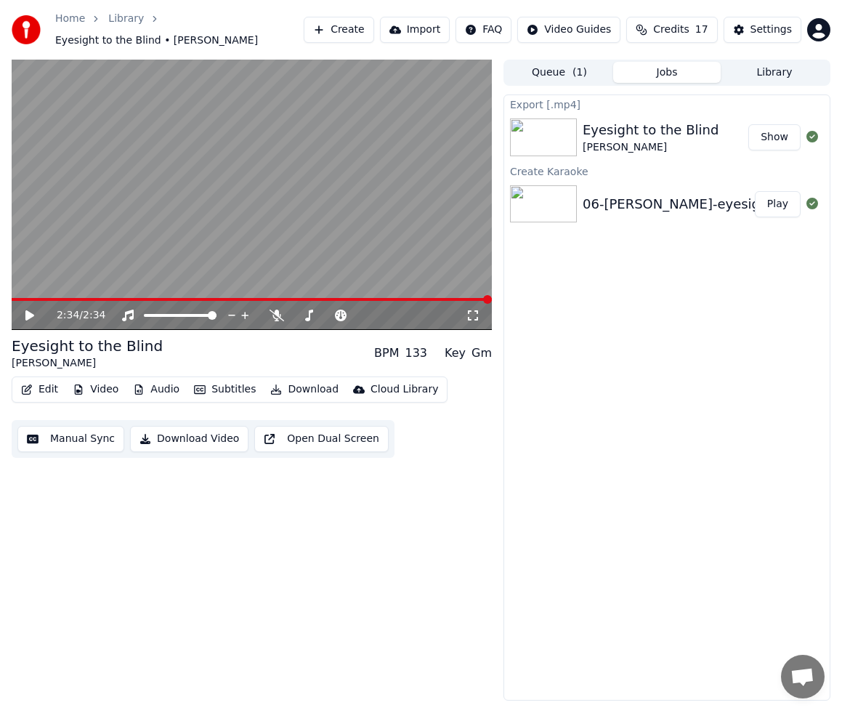
click at [775, 132] on button "Show" at bounding box center [775, 137] width 52 height 26
click at [68, 24] on link "Home" at bounding box center [70, 19] width 30 height 15
